Goal: Task Accomplishment & Management: Manage account settings

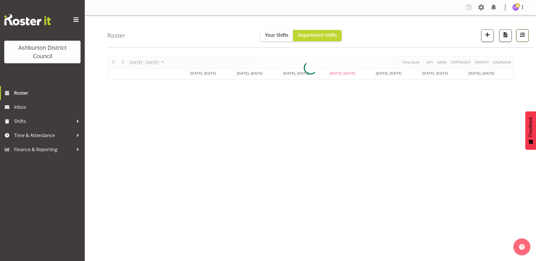
click at [522, 35] on span "button" at bounding box center [522, 34] width 7 height 7
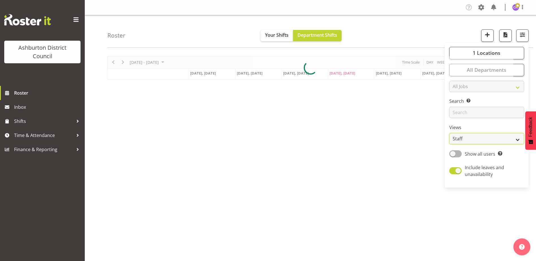
click at [487, 139] on select "Staff Role Shift - Horizontal Shift - Vertical Staff - Location" at bounding box center [487, 138] width 75 height 11
select select "shift"
click at [450, 133] on select "Staff Role Shift - Horizontal Shift - Vertical Staff - Location" at bounding box center [487, 138] width 75 height 11
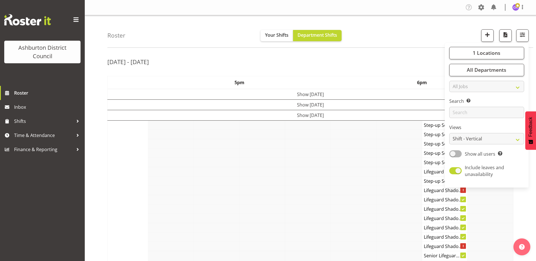
click at [413, 29] on div "Roster Your Shifts Department Shifts 1 Locations [GEOGRAPHIC_DATA] [GEOGRAPHIC_…" at bounding box center [320, 31] width 426 height 33
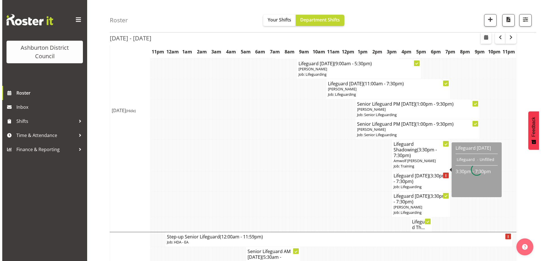
scroll to position [141, 0]
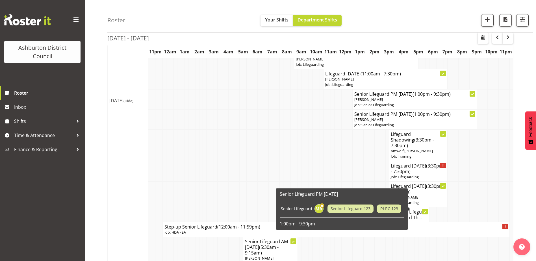
click at [412, 211] on h4 "Lifeguard Th..." at bounding box center [418, 214] width 18 height 11
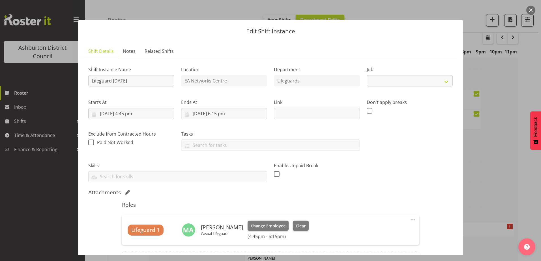
select select "38"
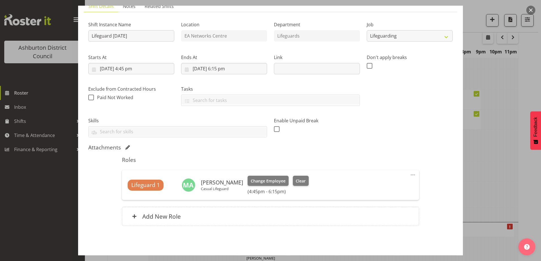
scroll to position [57, 0]
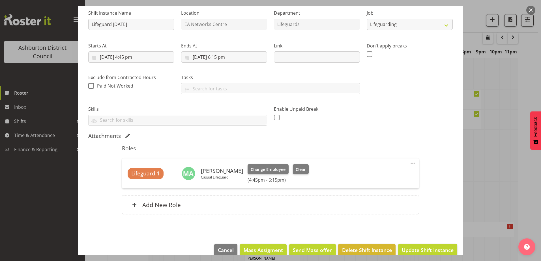
click at [409, 165] on span at bounding box center [412, 163] width 7 height 7
click at [377, 145] on div "Roles Lifeguard 1 [PERSON_NAME] Casual Lifeguard Change Employee Clear (4:45pm …" at bounding box center [269, 182] width 303 height 80
click at [409, 165] on span at bounding box center [412, 163] width 7 height 7
click at [131, 55] on input "[DATE] 4:45 pm" at bounding box center [131, 56] width 86 height 11
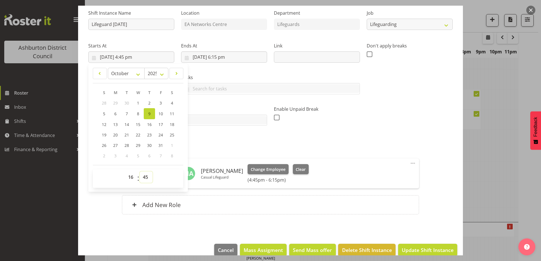
click at [146, 177] on select "00 01 02 03 04 05 06 07 08 09 10 11 12 13 14 15 16 17 18 19 20 21 22 23 24 25 2…" at bounding box center [146, 177] width 13 height 11
select select "20"
click at [140, 172] on select "00 01 02 03 04 05 06 07 08 09 10 11 12 13 14 15 16 17 18 19 20 21 22 23 24 25 2…" at bounding box center [146, 177] width 13 height 11
type input "[DATE] 4:20 pm"
click at [298, 144] on div "Roles Lifeguard 1 [PERSON_NAME] Casual Lifeguard Change Employee Clear (4:20pm …" at bounding box center [269, 182] width 303 height 80
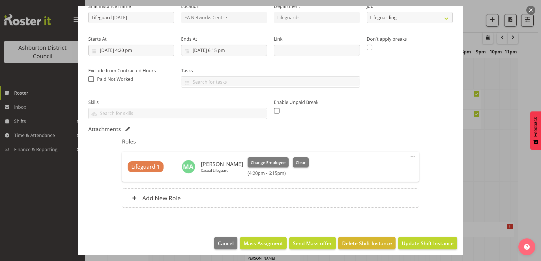
scroll to position [66, 0]
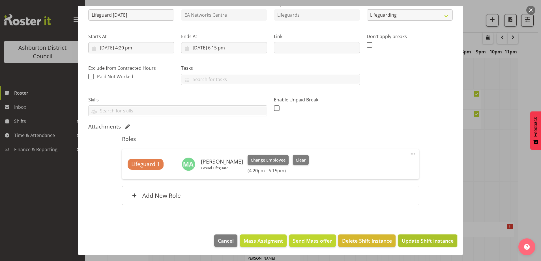
click at [420, 243] on span "Update Shift Instance" at bounding box center [428, 240] width 52 height 7
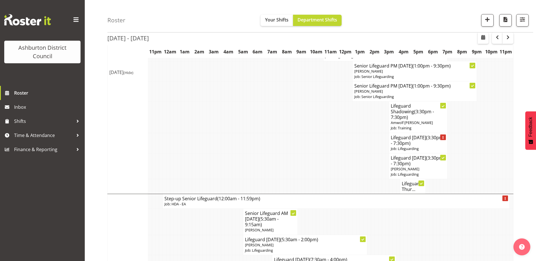
scroll to position [0, 0]
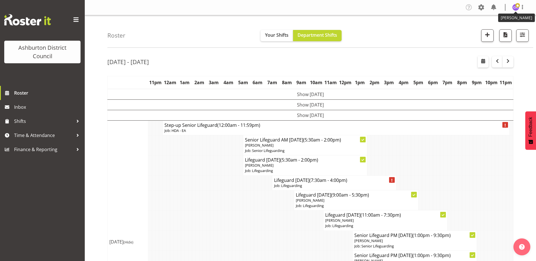
click at [515, 5] on img at bounding box center [516, 7] width 7 height 7
click at [496, 28] on link "Log Out" at bounding box center [499, 30] width 54 height 10
